Goal: Task Accomplishment & Management: Use online tool/utility

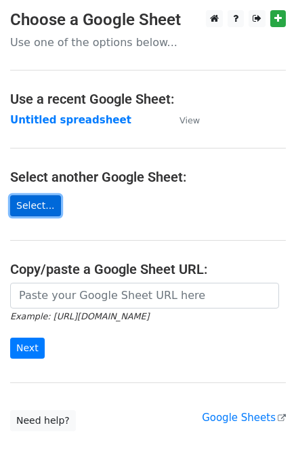
click at [21, 207] on link "Select..." at bounding box center [35, 205] width 51 height 21
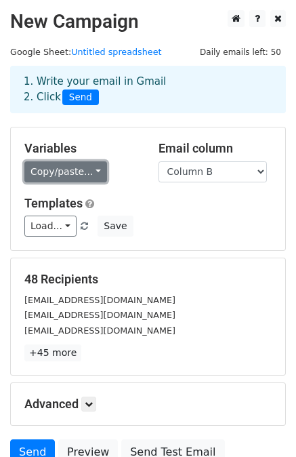
click at [87, 177] on link "Copy/paste..." at bounding box center [65, 171] width 83 height 21
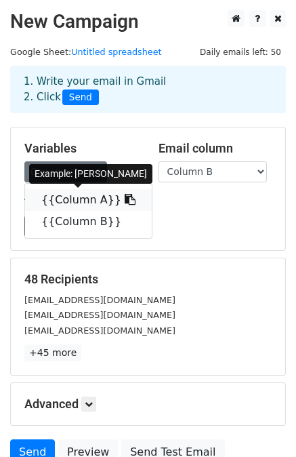
click at [80, 199] on link "{{Column A}}" at bounding box center [88, 200] width 127 height 22
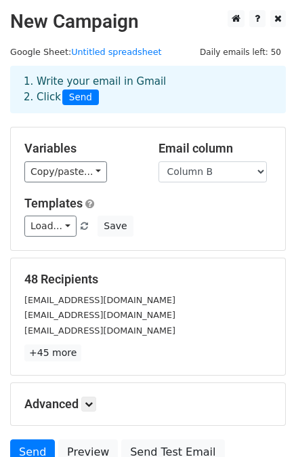
scroll to position [114, 0]
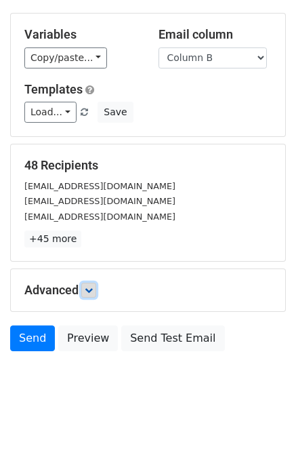
click at [95, 294] on link at bounding box center [88, 290] width 15 height 15
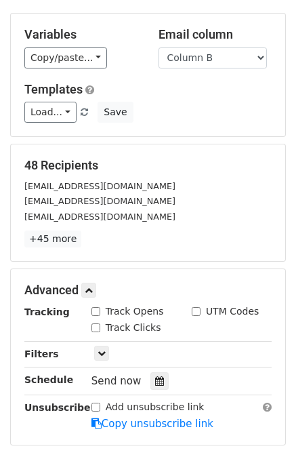
click at [95, 308] on input "Track Opens" at bounding box center [96, 311] width 9 height 9
checkbox input "true"
click at [95, 326] on input "Track Clicks" at bounding box center [96, 327] width 9 height 9
checkbox input "true"
click at [197, 308] on input "UTM Codes" at bounding box center [196, 311] width 9 height 9
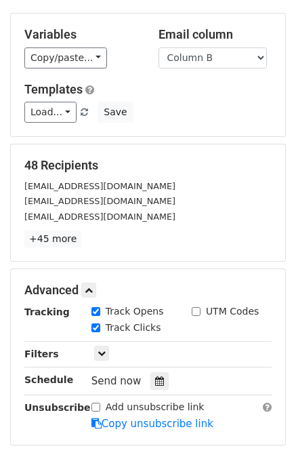
checkbox input "true"
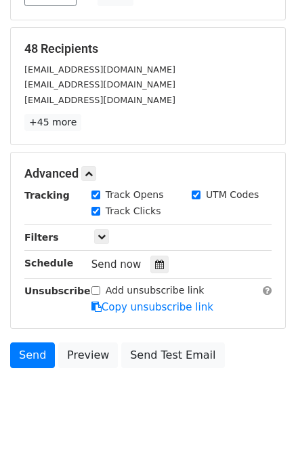
scroll to position [235, 0]
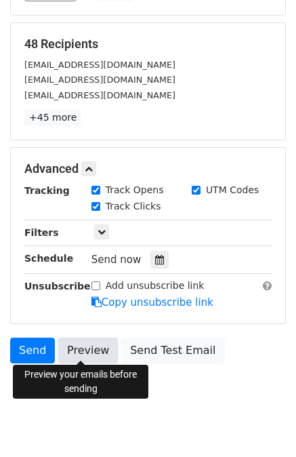
click at [94, 340] on link "Preview" at bounding box center [88, 351] width 60 height 26
click at [83, 348] on link "Preview" at bounding box center [88, 351] width 60 height 26
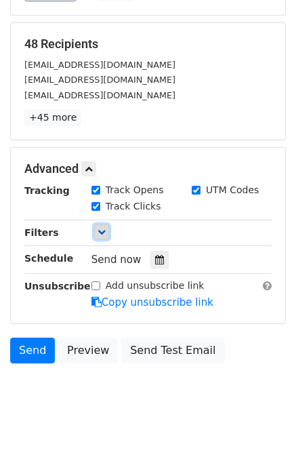
click at [98, 237] on link at bounding box center [101, 231] width 15 height 15
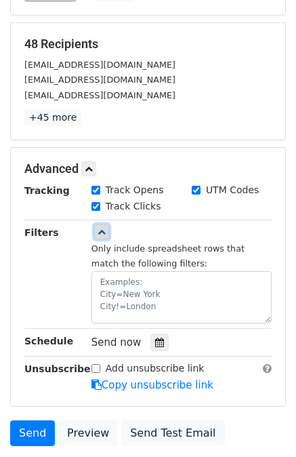
click at [99, 234] on icon at bounding box center [102, 232] width 8 height 8
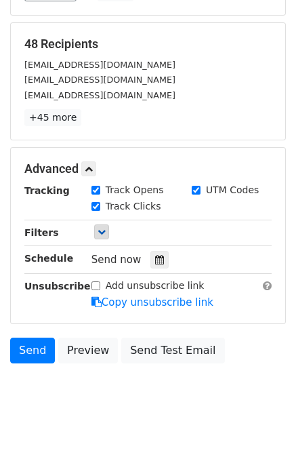
click at [98, 285] on input "Add unsubscribe link" at bounding box center [96, 285] width 9 height 9
checkbox input "true"
click at [142, 300] on link "Copy unsubscribe link" at bounding box center [153, 302] width 122 height 12
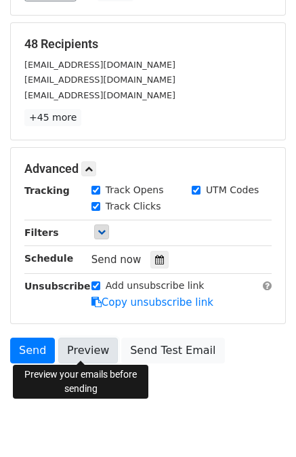
click at [87, 346] on link "Preview" at bounding box center [88, 351] width 60 height 26
click at [75, 350] on link "Preview" at bounding box center [88, 351] width 60 height 26
click at [97, 344] on link "Preview" at bounding box center [88, 351] width 60 height 26
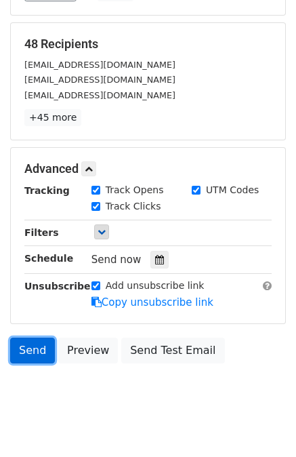
click at [24, 350] on link "Send" at bounding box center [32, 351] width 45 height 26
